Goal: Task Accomplishment & Management: Complete application form

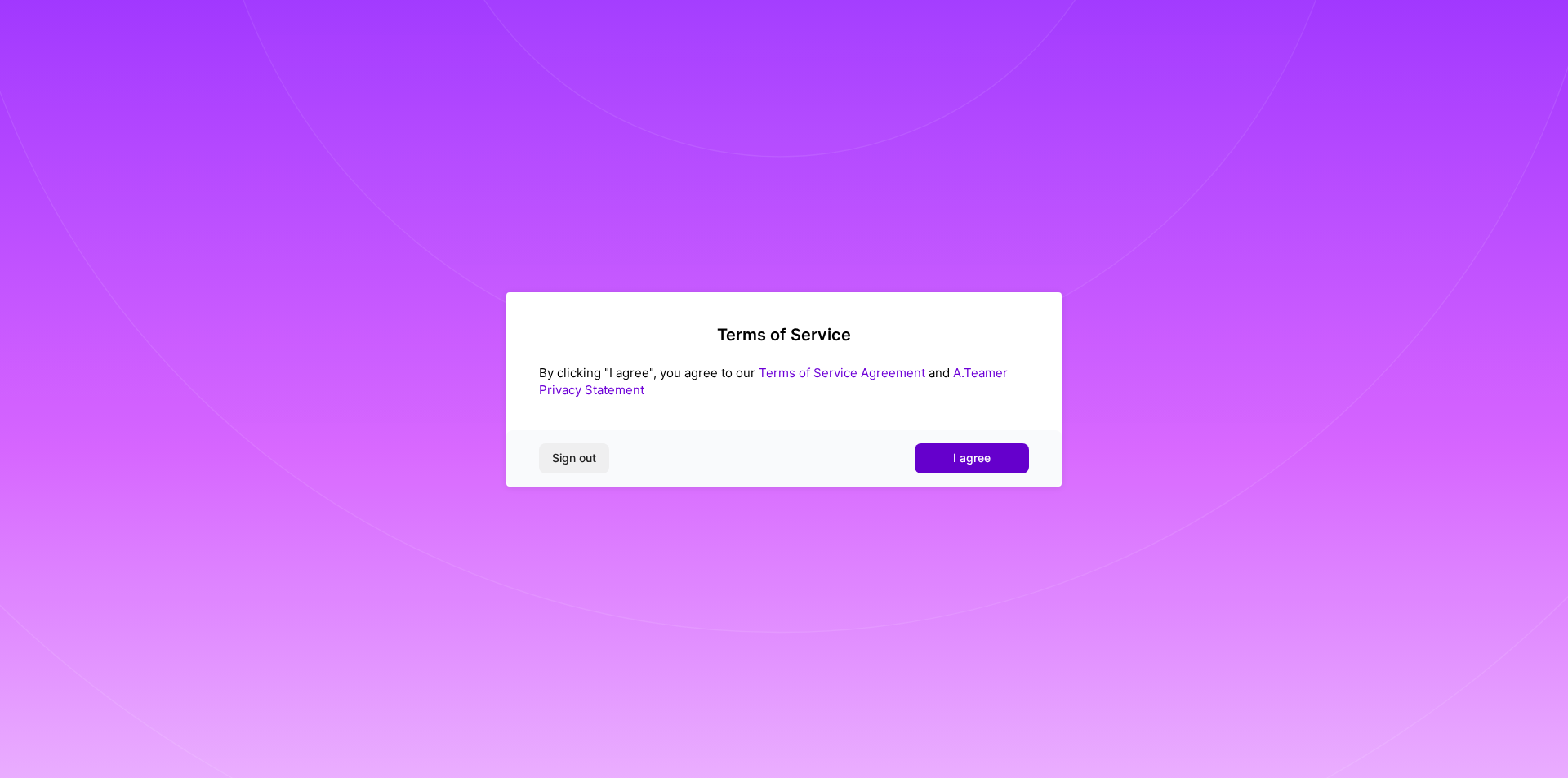
click at [974, 463] on span "I agree" at bounding box center [971, 458] width 38 height 17
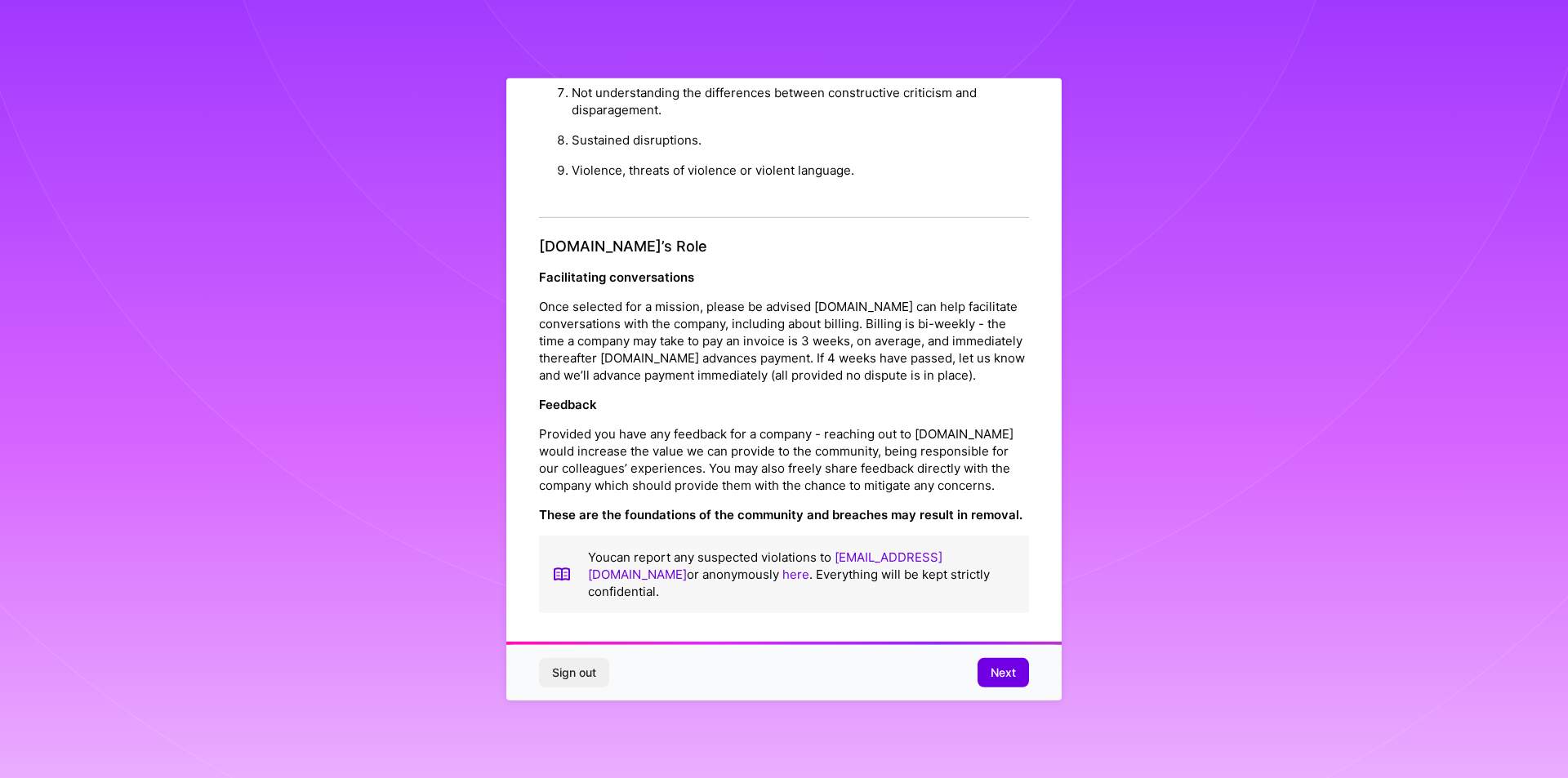
scroll to position [9, 0]
click at [993, 665] on span "Next" at bounding box center [1003, 673] width 25 height 17
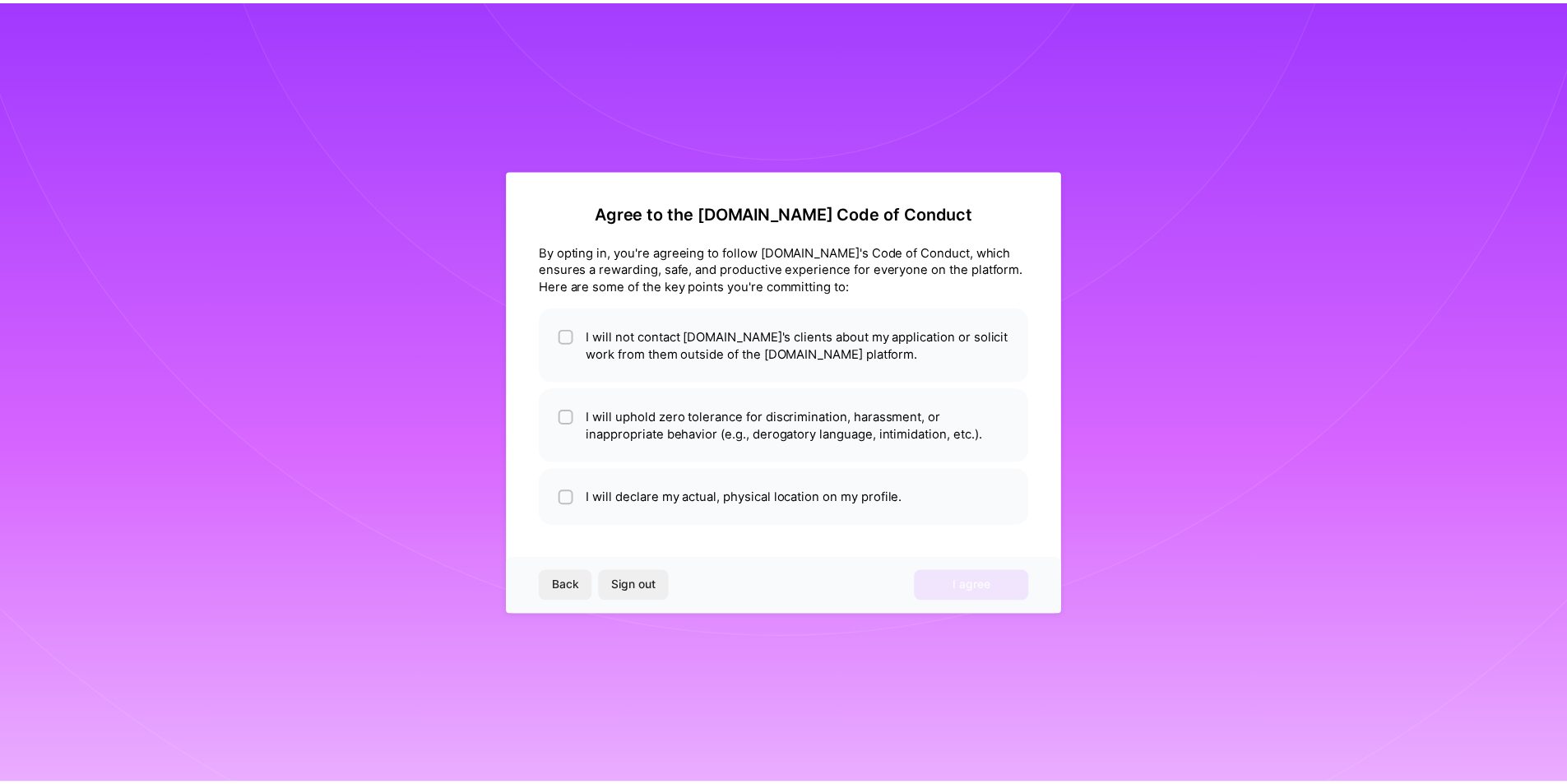
scroll to position [0, 0]
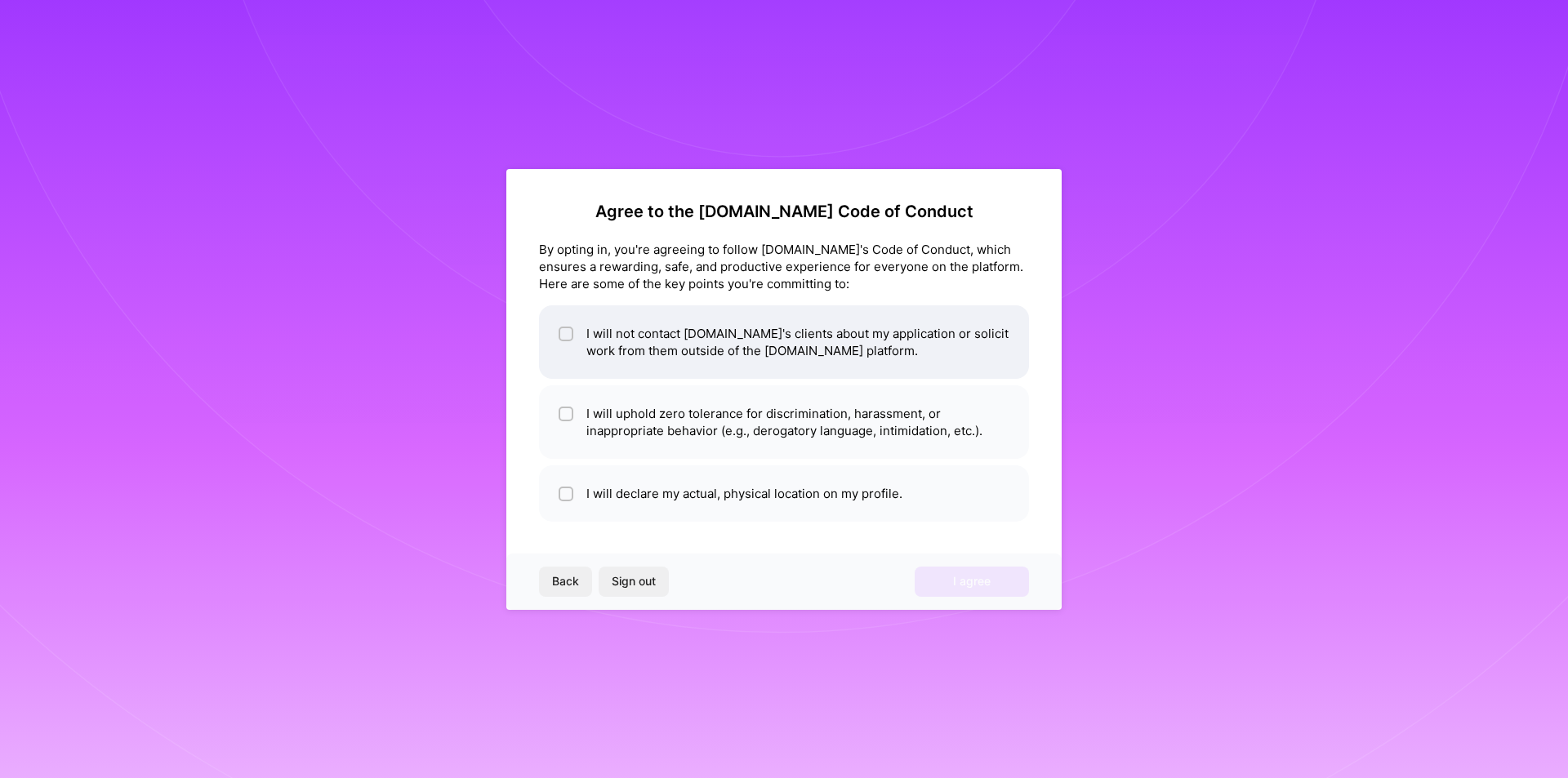
click at [605, 344] on li "I will not contact [DOMAIN_NAME]'s clients about my application or solicit work…" at bounding box center [783, 342] width 490 height 74
checkbox input "true"
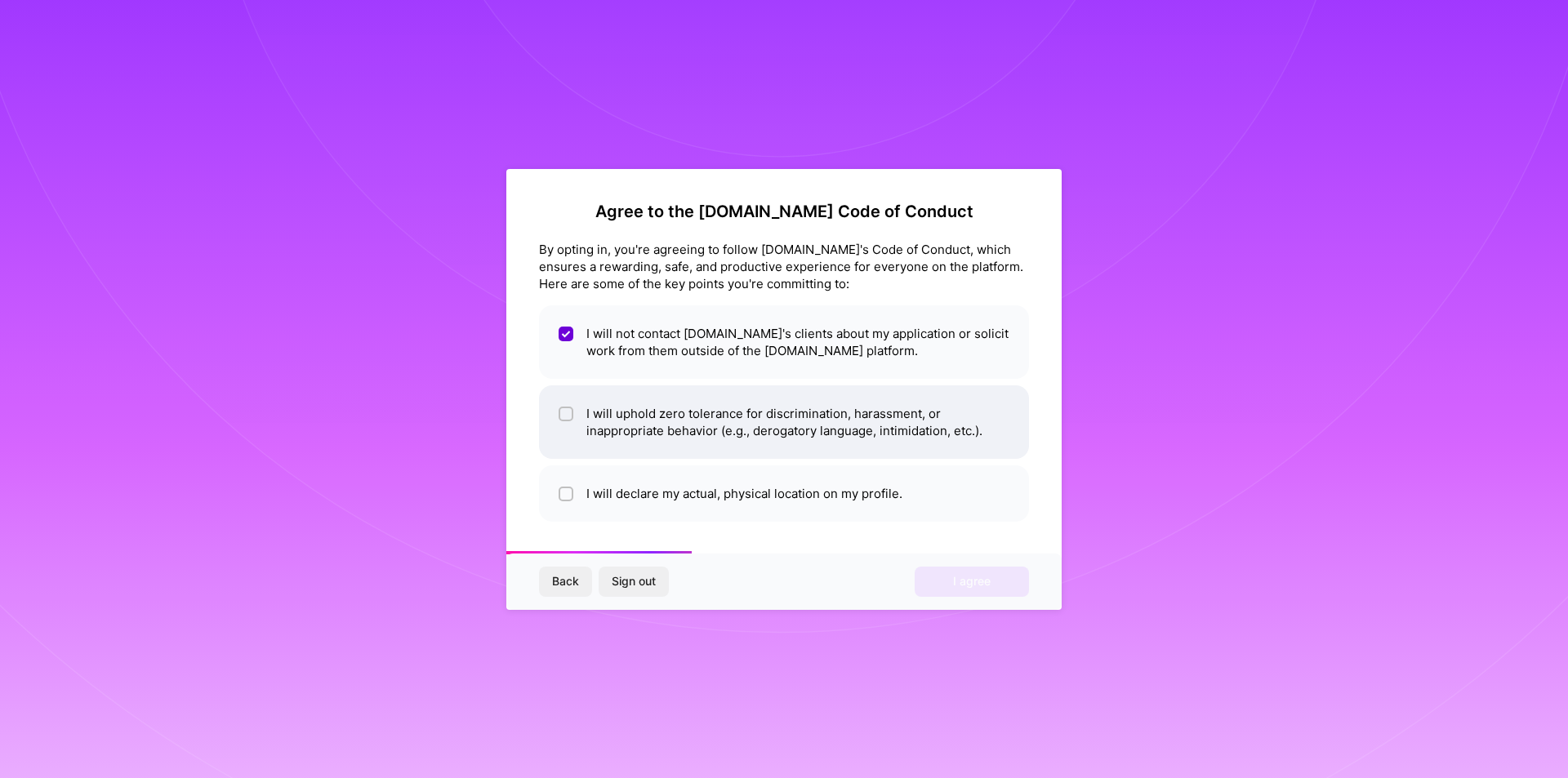
click at [580, 411] on li "I will uphold zero tolerance for discrimination, harassment, or inappropriate b…" at bounding box center [783, 422] width 490 height 74
checkbox input "true"
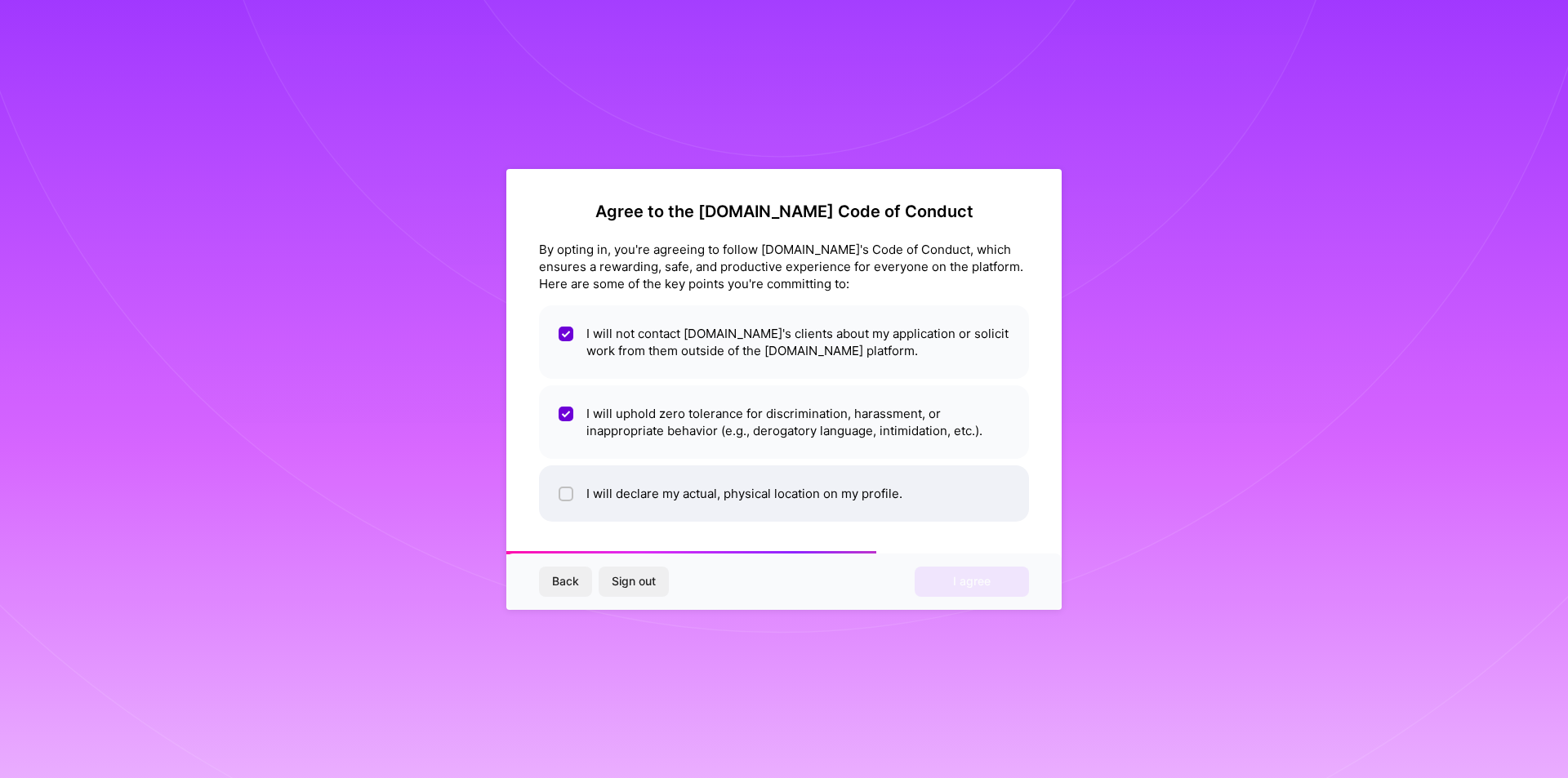
click at [608, 498] on li "I will declare my actual, physical location on my profile." at bounding box center [783, 493] width 490 height 56
checkbox input "true"
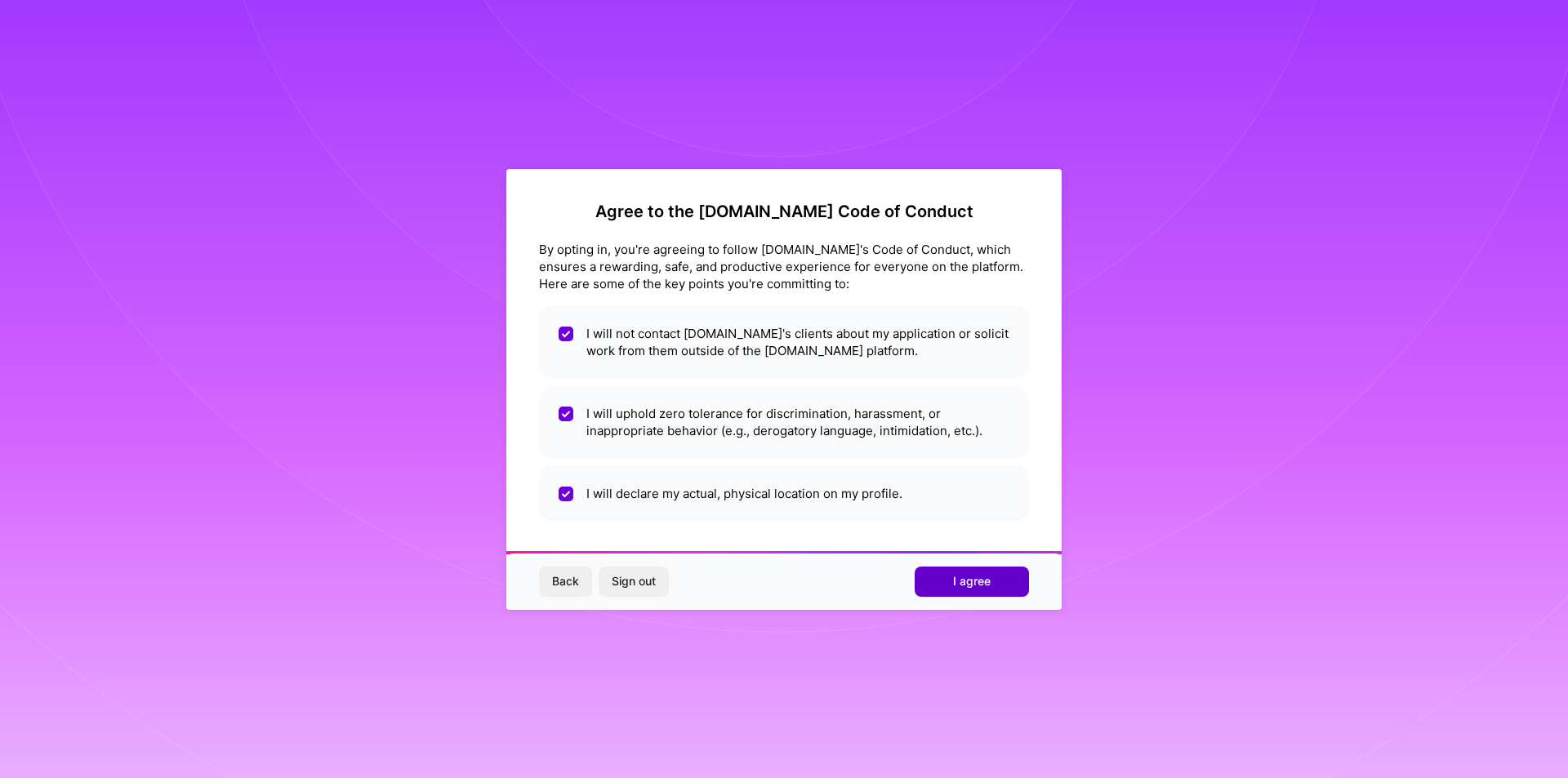
click at [954, 583] on span "I agree" at bounding box center [971, 581] width 38 height 17
